Goal: Task Accomplishment & Management: Complete application form

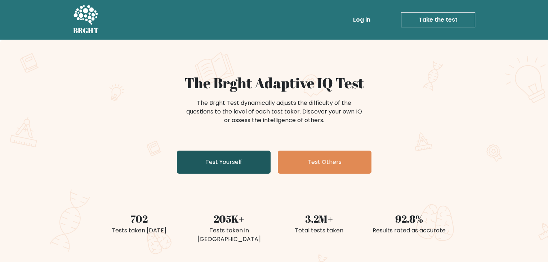
click at [219, 166] on link "Test Yourself" at bounding box center [224, 162] width 94 height 23
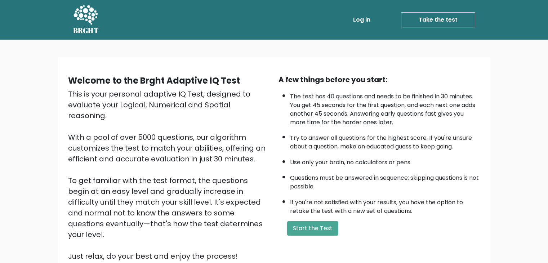
scroll to position [67, 0]
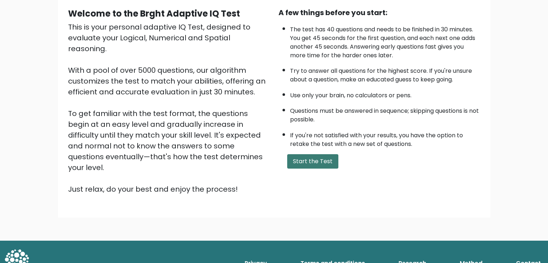
click at [299, 155] on button "Start the Test" at bounding box center [312, 161] width 51 height 14
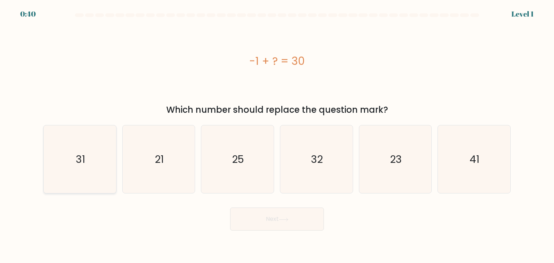
click at [88, 159] on icon "31" at bounding box center [80, 159] width 68 height 68
click at [277, 135] on input "a. 31" at bounding box center [277, 134] width 0 height 4
radio input "true"
click at [270, 217] on button "Next" at bounding box center [277, 219] width 94 height 23
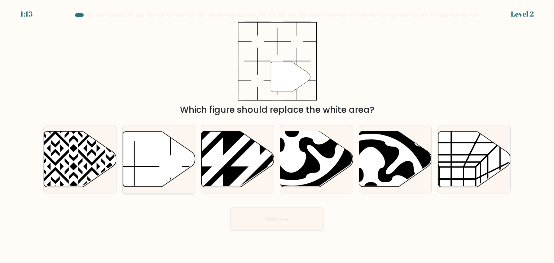
click at [167, 160] on icon at bounding box center [159, 159] width 72 height 55
click at [277, 135] on input "b." at bounding box center [277, 134] width 0 height 4
radio input "true"
click at [280, 219] on button "Next" at bounding box center [277, 219] width 94 height 23
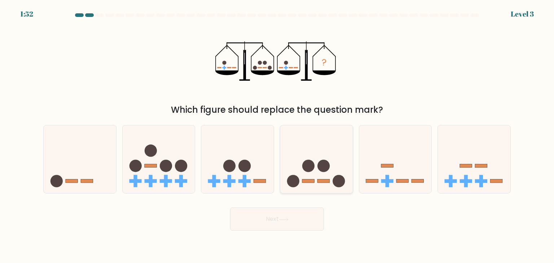
click at [307, 157] on icon at bounding box center [316, 159] width 72 height 60
click at [277, 135] on input "d." at bounding box center [277, 134] width 0 height 4
radio input "true"
click at [297, 215] on button "Next" at bounding box center [277, 219] width 94 height 23
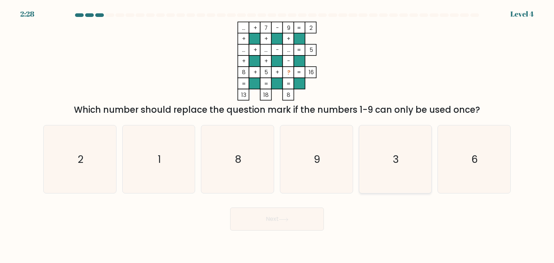
click at [381, 151] on icon "3" at bounding box center [395, 159] width 68 height 68
click at [277, 135] on input "e. 3" at bounding box center [277, 134] width 0 height 4
radio input "true"
click at [297, 223] on button "Next" at bounding box center [277, 219] width 94 height 23
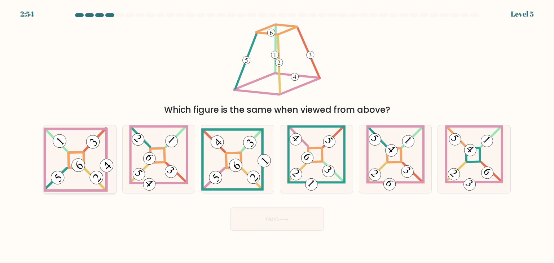
click at [78, 159] on 847 at bounding box center [78, 165] width 19 height 19
click at [277, 135] on input "a." at bounding box center [277, 134] width 0 height 4
radio input "true"
click at [250, 220] on button "Next" at bounding box center [277, 219] width 94 height 23
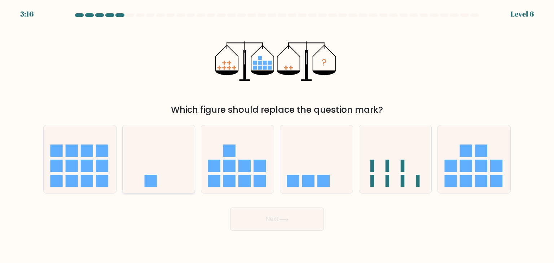
click at [127, 164] on icon at bounding box center [159, 159] width 72 height 60
click at [277, 135] on input "b." at bounding box center [277, 134] width 0 height 4
radio input "true"
click at [258, 218] on button "Next" at bounding box center [277, 219] width 94 height 23
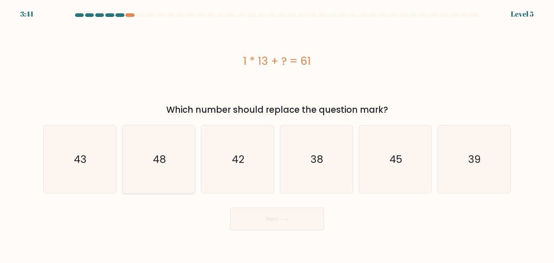
click at [179, 151] on icon "48" at bounding box center [159, 159] width 68 height 68
click at [277, 135] on input "b. 48" at bounding box center [277, 134] width 0 height 4
radio input "true"
click at [283, 214] on button "Next" at bounding box center [277, 219] width 94 height 23
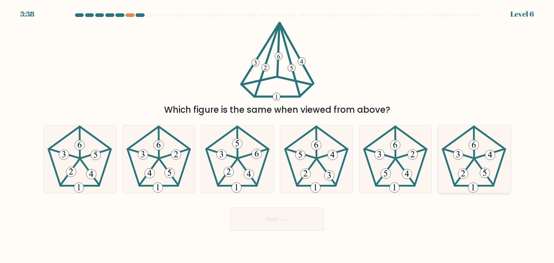
click at [479, 154] on icon at bounding box center [474, 159] width 68 height 68
click at [277, 135] on input "f." at bounding box center [277, 134] width 0 height 4
radio input "true"
click at [284, 221] on icon at bounding box center [284, 220] width 10 height 4
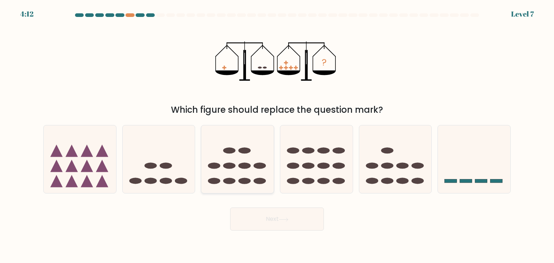
click at [237, 168] on icon at bounding box center [237, 159] width 72 height 60
click at [277, 135] on input "c." at bounding box center [277, 134] width 0 height 4
radio input "true"
click at [258, 207] on div "Next" at bounding box center [277, 216] width 476 height 28
click at [261, 219] on button "Next" at bounding box center [277, 219] width 94 height 23
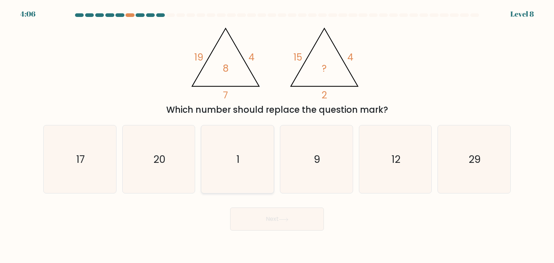
click at [236, 185] on icon "1" at bounding box center [237, 159] width 68 height 68
click at [277, 135] on input "c. 1" at bounding box center [277, 134] width 0 height 4
radio input "true"
click at [264, 217] on button "Next" at bounding box center [277, 219] width 94 height 23
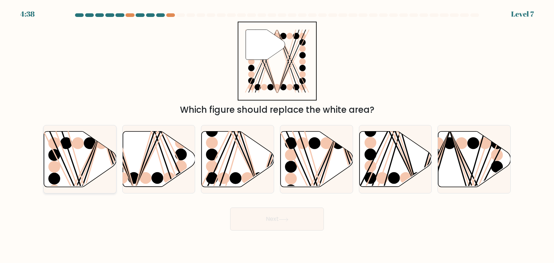
click at [93, 155] on line at bounding box center [81, 190] width 40 height 116
click at [277, 135] on input "a." at bounding box center [277, 134] width 0 height 4
radio input "true"
click at [276, 217] on button "Next" at bounding box center [277, 219] width 94 height 23
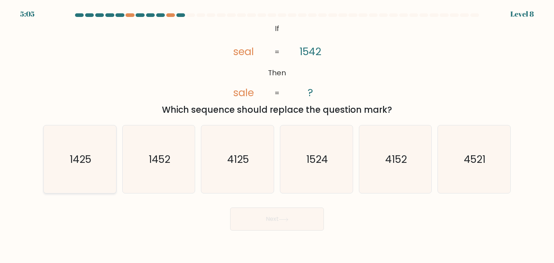
click at [97, 165] on icon "1425" at bounding box center [80, 159] width 68 height 68
click at [277, 135] on input "a. 1425" at bounding box center [277, 134] width 0 height 4
radio input "true"
click at [303, 220] on button "Next" at bounding box center [277, 219] width 94 height 23
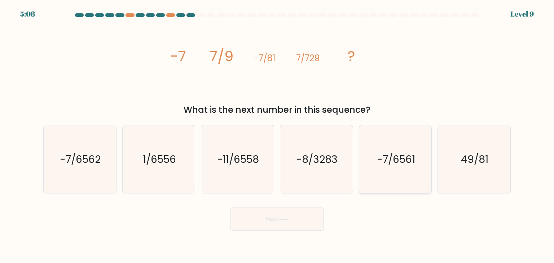
click at [392, 170] on icon "-7/6561" at bounding box center [395, 159] width 68 height 68
click at [277, 135] on input "e. -7/6561" at bounding box center [277, 134] width 0 height 4
radio input "true"
click at [287, 222] on button "Next" at bounding box center [277, 219] width 94 height 23
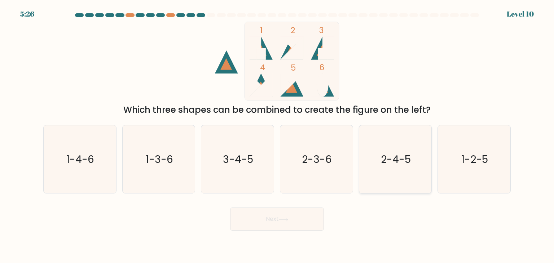
click at [383, 165] on text "2-4-5" at bounding box center [396, 159] width 30 height 14
click at [277, 135] on input "e. 2-4-5" at bounding box center [277, 134] width 0 height 4
radio input "true"
click at [308, 220] on button "Next" at bounding box center [277, 219] width 94 height 23
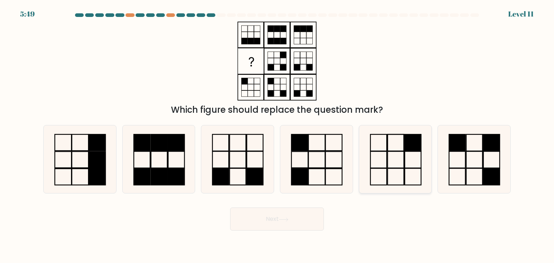
click at [388, 155] on icon at bounding box center [395, 159] width 68 height 68
click at [277, 135] on input "e." at bounding box center [277, 134] width 0 height 4
radio input "true"
click at [297, 223] on button "Next" at bounding box center [277, 219] width 94 height 23
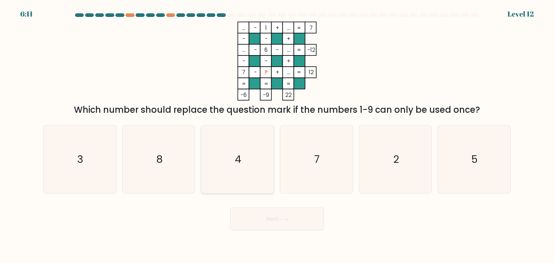
click at [235, 155] on icon "4" at bounding box center [237, 159] width 68 height 68
click at [277, 135] on input "c. 4" at bounding box center [277, 134] width 0 height 4
radio input "true"
click at [288, 220] on icon at bounding box center [284, 220] width 10 height 4
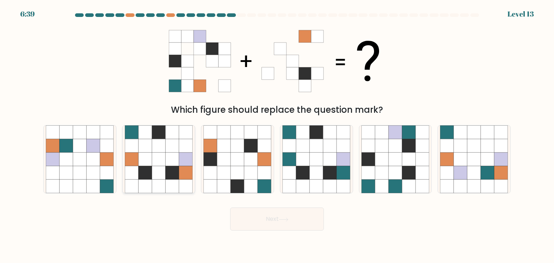
click at [169, 162] on icon at bounding box center [172, 159] width 14 height 14
click at [277, 135] on input "b." at bounding box center [277, 134] width 0 height 4
radio input "true"
click at [293, 212] on button "Next" at bounding box center [277, 219] width 94 height 23
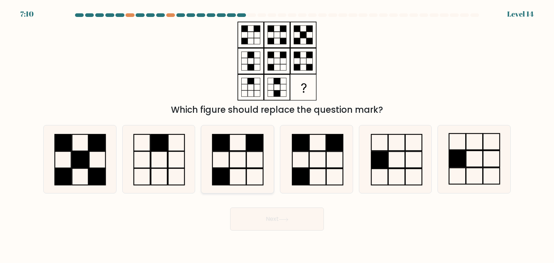
click at [226, 158] on icon at bounding box center [237, 159] width 68 height 68
click at [277, 135] on input "c." at bounding box center [277, 134] width 0 height 4
radio input "true"
click at [264, 209] on button "Next" at bounding box center [277, 219] width 94 height 23
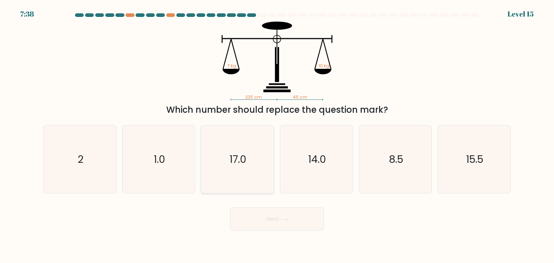
click at [258, 164] on icon "17.0" at bounding box center [237, 159] width 68 height 68
click at [277, 135] on input "c. 17.0" at bounding box center [277, 134] width 0 height 4
radio input "true"
click at [274, 215] on button "Next" at bounding box center [277, 219] width 94 height 23
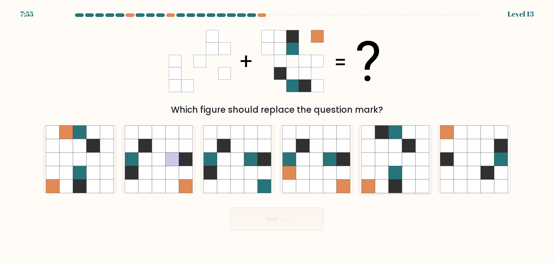
click at [391, 176] on icon at bounding box center [395, 173] width 14 height 14
click at [277, 135] on input "e." at bounding box center [277, 134] width 0 height 4
radio input "true"
click at [297, 223] on button "Next" at bounding box center [277, 219] width 94 height 23
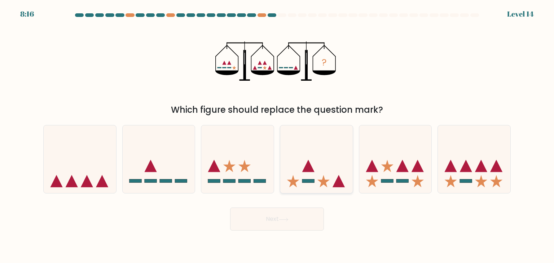
click at [308, 168] on icon at bounding box center [308, 166] width 12 height 12
click at [277, 135] on input "d." at bounding box center [277, 134] width 0 height 4
radio input "true"
click at [271, 237] on body "8:16 Level 14" at bounding box center [277, 131] width 554 height 263
click at [272, 227] on button "Next" at bounding box center [277, 219] width 94 height 23
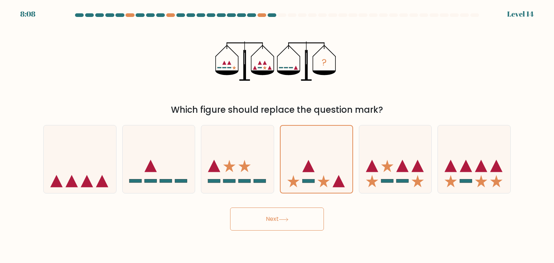
click at [298, 219] on button "Next" at bounding box center [277, 219] width 94 height 23
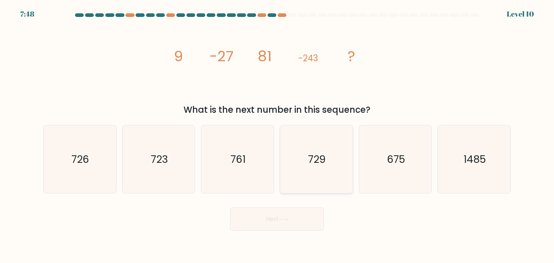
click at [325, 146] on icon "729" at bounding box center [316, 159] width 68 height 68
click at [277, 135] on input "d. 729" at bounding box center [277, 134] width 0 height 4
radio input "true"
click at [290, 214] on button "Next" at bounding box center [277, 219] width 94 height 23
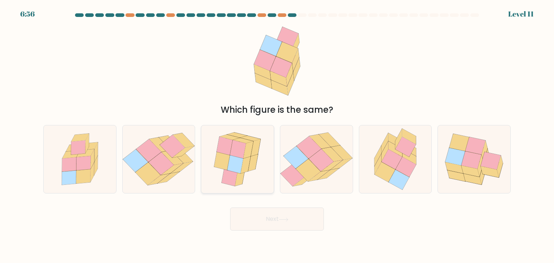
click at [228, 165] on icon at bounding box center [222, 161] width 16 height 18
click at [277, 135] on input "c." at bounding box center [277, 134] width 0 height 4
radio input "true"
click at [267, 219] on button "Next" at bounding box center [277, 219] width 94 height 23
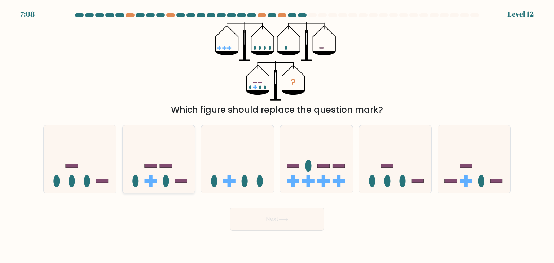
click at [187, 165] on icon at bounding box center [159, 159] width 72 height 60
click at [277, 135] on input "b." at bounding box center [277, 134] width 0 height 4
radio input "true"
click at [270, 216] on button "Next" at bounding box center [277, 219] width 94 height 23
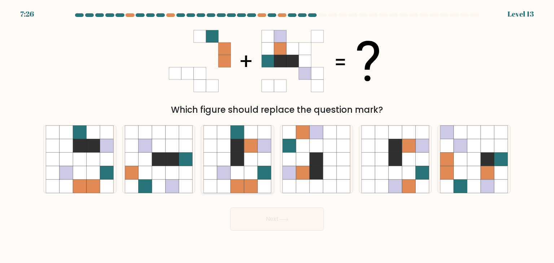
click at [251, 169] on icon at bounding box center [251, 173] width 14 height 14
click at [277, 135] on input "c." at bounding box center [277, 134] width 0 height 4
radio input "true"
click at [276, 210] on button "Next" at bounding box center [277, 219] width 94 height 23
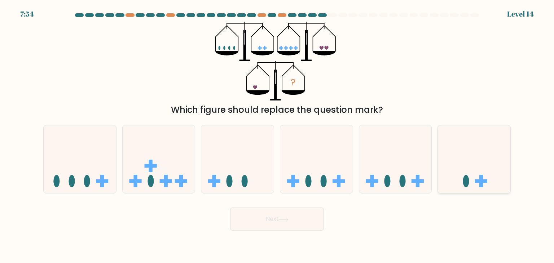
click at [461, 185] on icon at bounding box center [473, 159] width 72 height 60
click at [277, 135] on input "f." at bounding box center [277, 134] width 0 height 4
radio input "true"
click at [304, 221] on button "Next" at bounding box center [277, 219] width 94 height 23
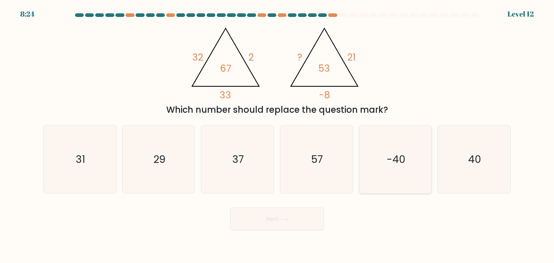
click at [370, 164] on icon "-40" at bounding box center [395, 159] width 68 height 68
click at [277, 135] on input "e. -40" at bounding box center [277, 134] width 0 height 4
radio input "true"
click at [297, 203] on div "Next" at bounding box center [277, 216] width 476 height 28
click at [296, 225] on button "Next" at bounding box center [277, 219] width 94 height 23
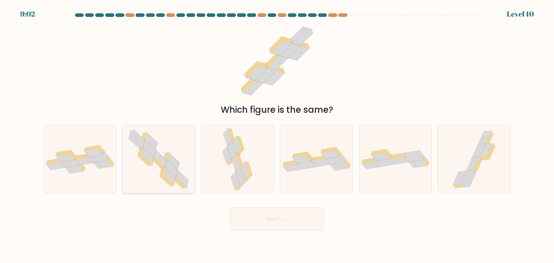
click at [171, 172] on icon at bounding box center [171, 168] width 13 height 17
click at [277, 135] on input "b." at bounding box center [277, 134] width 0 height 4
radio input "true"
click at [270, 219] on button "Next" at bounding box center [277, 219] width 94 height 23
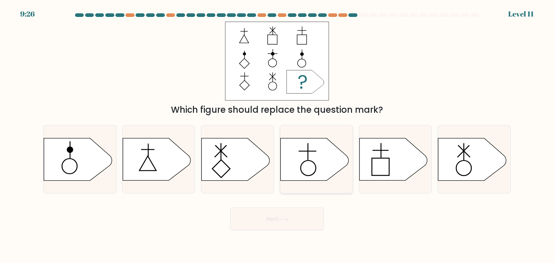
click at [308, 156] on icon at bounding box center [314, 159] width 68 height 42
click at [277, 135] on input "d." at bounding box center [277, 134] width 0 height 4
radio input "true"
click at [298, 217] on button "Next" at bounding box center [277, 219] width 94 height 23
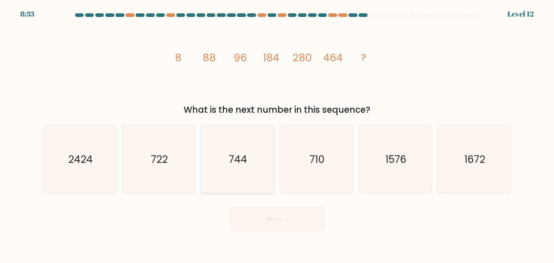
click at [239, 161] on text "744" at bounding box center [238, 159] width 18 height 14
click at [277, 135] on input "c. 744" at bounding box center [277, 134] width 0 height 4
radio input "true"
click at [272, 227] on button "Next" at bounding box center [277, 219] width 94 height 23
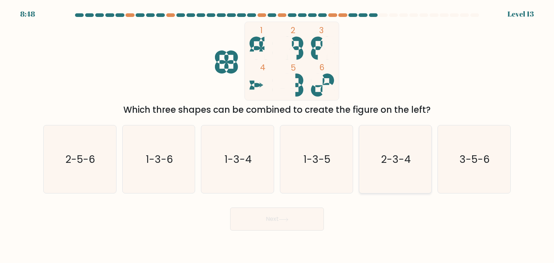
click at [398, 159] on text "2-3-4" at bounding box center [396, 159] width 30 height 14
click at [277, 135] on input "e. 2-3-4" at bounding box center [277, 134] width 0 height 4
radio input "true"
click at [310, 212] on button "Next" at bounding box center [277, 219] width 94 height 23
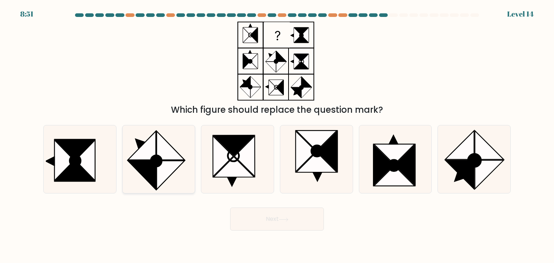
click at [171, 165] on icon at bounding box center [170, 175] width 28 height 29
click at [277, 135] on input "b." at bounding box center [277, 134] width 0 height 4
radio input "true"
click at [269, 226] on button "Next" at bounding box center [277, 219] width 94 height 23
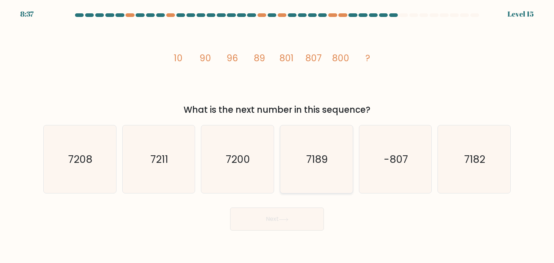
click at [320, 162] on text "7189" at bounding box center [317, 159] width 22 height 14
click at [277, 135] on input "d. 7189" at bounding box center [277, 134] width 0 height 4
radio input "true"
click at [290, 211] on button "Next" at bounding box center [277, 219] width 94 height 23
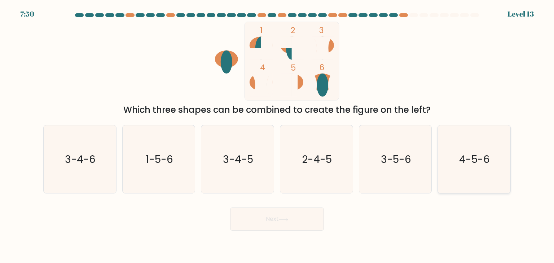
click at [484, 167] on icon "4-5-6" at bounding box center [474, 159] width 68 height 68
click at [277, 135] on input "f. 4-5-6" at bounding box center [277, 134] width 0 height 4
radio input "true"
click at [319, 219] on button "Next" at bounding box center [277, 219] width 94 height 23
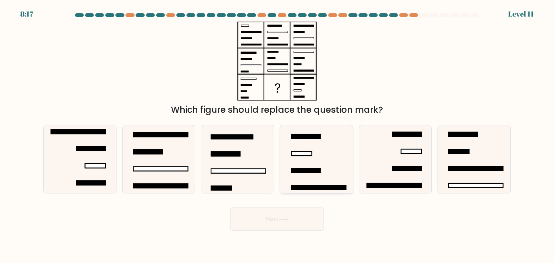
click at [301, 151] on rect at bounding box center [301, 153] width 21 height 4
click at [277, 135] on input "d." at bounding box center [277, 134] width 0 height 4
radio input "true"
click at [281, 208] on button "Next" at bounding box center [277, 219] width 94 height 23
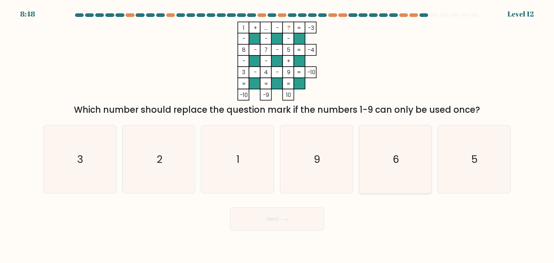
click at [379, 152] on icon "6" at bounding box center [395, 159] width 68 height 68
click at [277, 135] on input "e. 6" at bounding box center [277, 134] width 0 height 4
radio input "true"
click at [319, 225] on button "Next" at bounding box center [277, 219] width 94 height 23
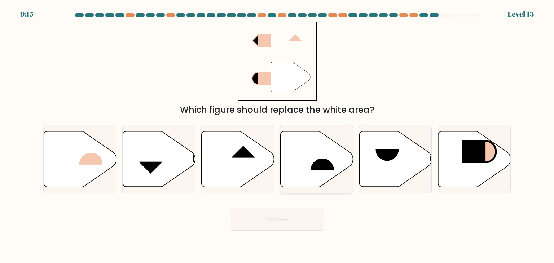
click at [313, 149] on rect at bounding box center [321, 158] width 23 height 24
click at [277, 135] on input "d." at bounding box center [277, 134] width 0 height 4
radio input "true"
click at [297, 227] on button "Next" at bounding box center [277, 219] width 94 height 23
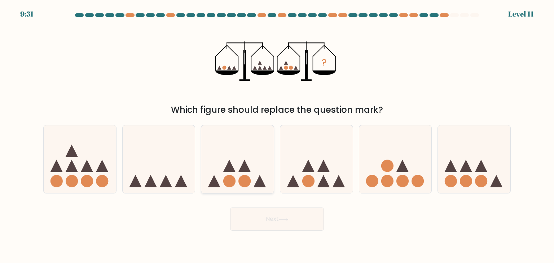
click at [238, 181] on icon at bounding box center [237, 159] width 72 height 60
click at [277, 135] on input "c." at bounding box center [277, 134] width 0 height 4
radio input "true"
click at [276, 226] on button "Next" at bounding box center [277, 219] width 94 height 23
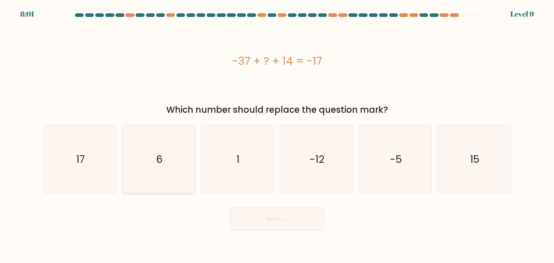
click at [182, 173] on icon "6" at bounding box center [159, 159] width 68 height 68
click at [277, 135] on input "b. 6" at bounding box center [277, 134] width 0 height 4
radio input "true"
click at [270, 219] on button "Next" at bounding box center [277, 219] width 94 height 23
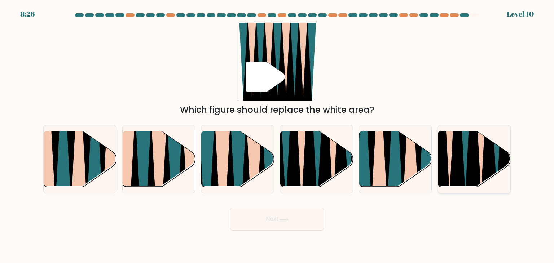
click at [481, 157] on icon at bounding box center [481, 131] width 16 height 145
click at [277, 135] on input "f." at bounding box center [277, 134] width 0 height 4
radio input "true"
click at [292, 214] on button "Next" at bounding box center [277, 219] width 94 height 23
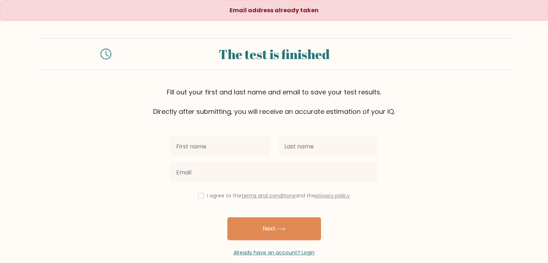
scroll to position [10, 0]
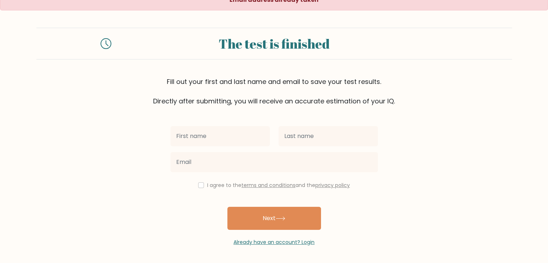
click at [225, 146] on input "text" at bounding box center [219, 136] width 99 height 20
type input "[PERSON_NAME]"
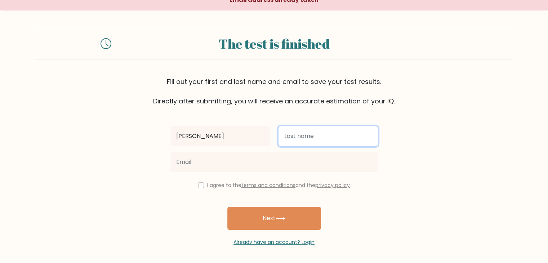
click at [313, 134] on input "text" at bounding box center [328, 136] width 99 height 20
type input "Ortillo"
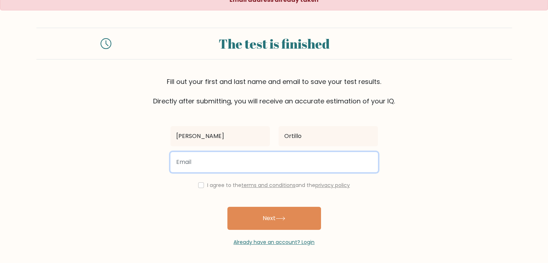
click at [280, 158] on input "email" at bounding box center [274, 162] width 208 height 20
type input "universala993@gmail.com"
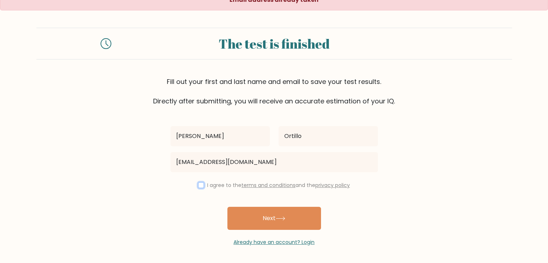
click at [201, 186] on input "checkbox" at bounding box center [201, 185] width 6 height 6
checkbox input "true"
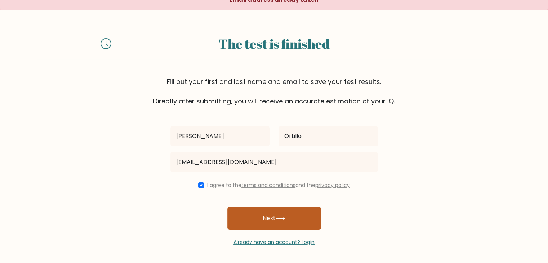
click at [259, 219] on button "Next" at bounding box center [274, 218] width 94 height 23
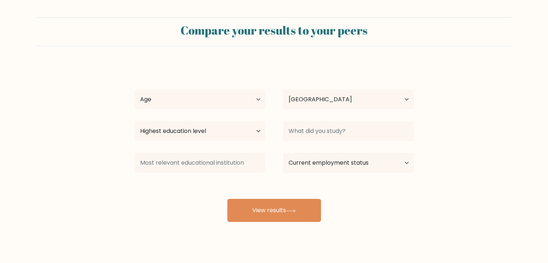
select select "PH"
click at [251, 106] on select "Age Under [DEMOGRAPHIC_DATA] [DEMOGRAPHIC_DATA] [DEMOGRAPHIC_DATA] [DEMOGRAPHIC…" at bounding box center [199, 99] width 131 height 20
select select "18_24"
click at [134, 89] on select "Age Under [DEMOGRAPHIC_DATA] [DEMOGRAPHIC_DATA] [DEMOGRAPHIC_DATA] [DEMOGRAPHIC…" at bounding box center [199, 99] width 131 height 20
click at [219, 135] on select "Highest education level No schooling Primary Lower Secondary Upper Secondary Oc…" at bounding box center [199, 131] width 131 height 20
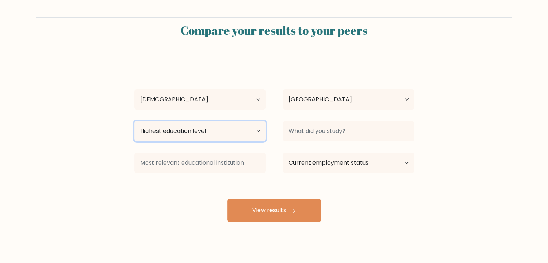
select select "bachelors_degree"
click at [134, 121] on select "Highest education level No schooling Primary Lower Secondary Upper Secondary Oc…" at bounding box center [199, 131] width 131 height 20
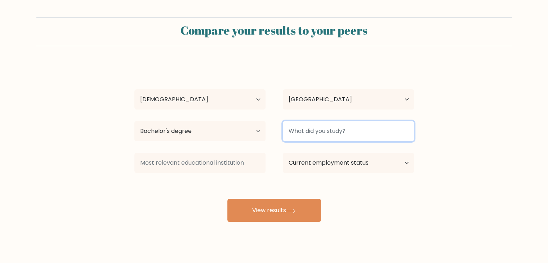
click at [315, 122] on input at bounding box center [348, 131] width 131 height 20
type input "BSIT"
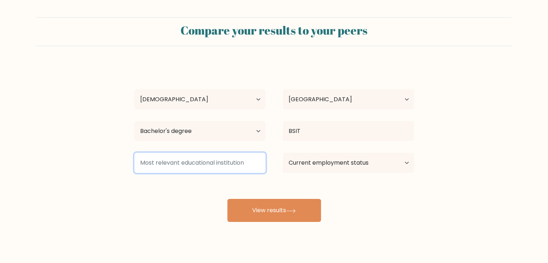
click at [210, 168] on input at bounding box center [199, 163] width 131 height 20
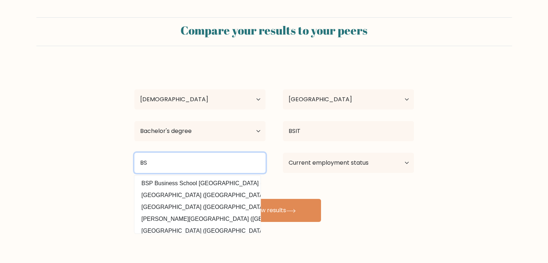
type input "B"
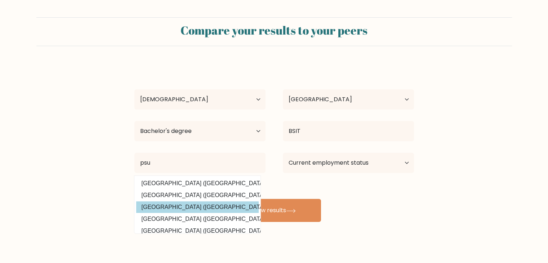
click at [199, 209] on option "[GEOGRAPHIC_DATA] ([GEOGRAPHIC_DATA])" at bounding box center [197, 207] width 123 height 12
type input "[GEOGRAPHIC_DATA]"
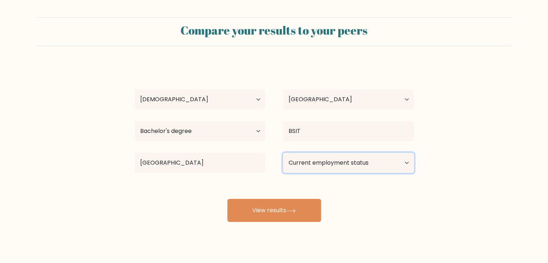
click at [332, 169] on select "Current employment status Employed Student Retired Other / prefer not to answer" at bounding box center [348, 163] width 131 height 20
select select "other"
click at [283, 153] on select "Current employment status Employed Student Retired Other / prefer not to answer" at bounding box center [348, 163] width 131 height 20
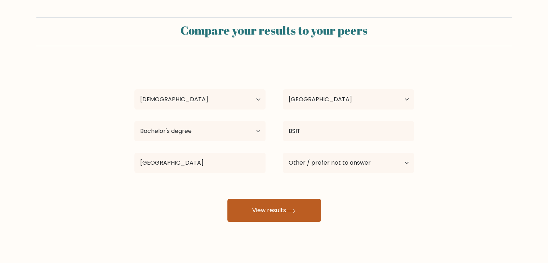
click at [301, 210] on button "View results" at bounding box center [274, 210] width 94 height 23
